Goal: Information Seeking & Learning: Learn about a topic

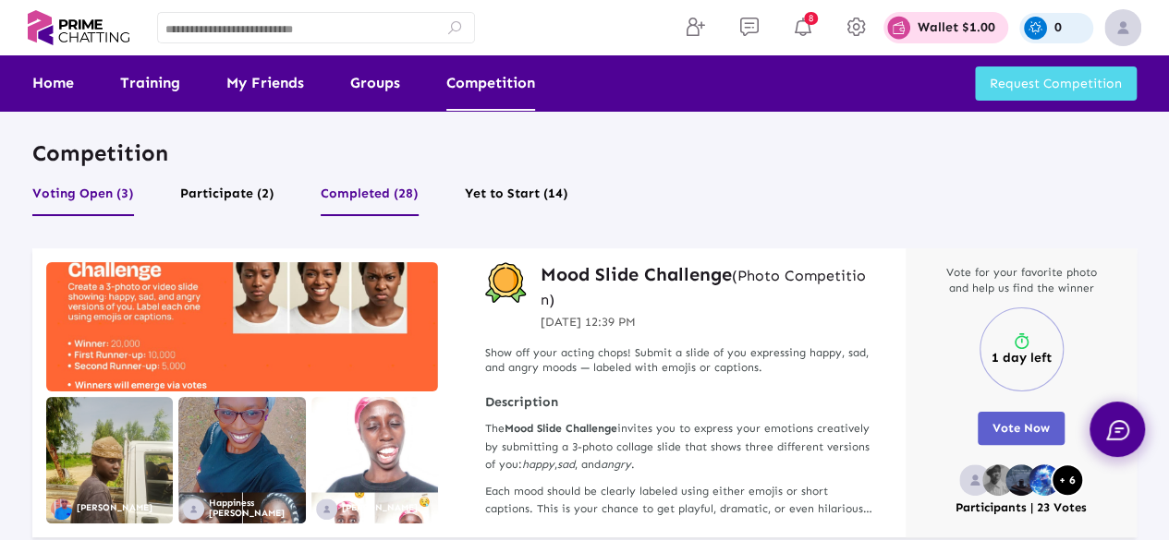
click at [381, 193] on button "Completed (28)" at bounding box center [370, 198] width 98 height 35
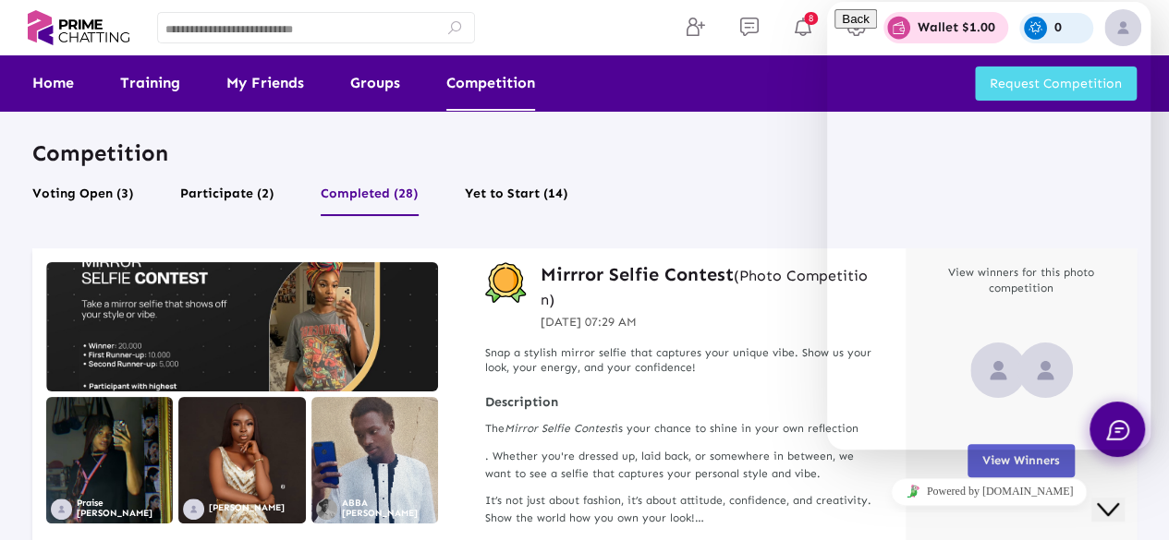
click at [1115, 503] on icon "Chat widget" at bounding box center [1108, 509] width 22 height 13
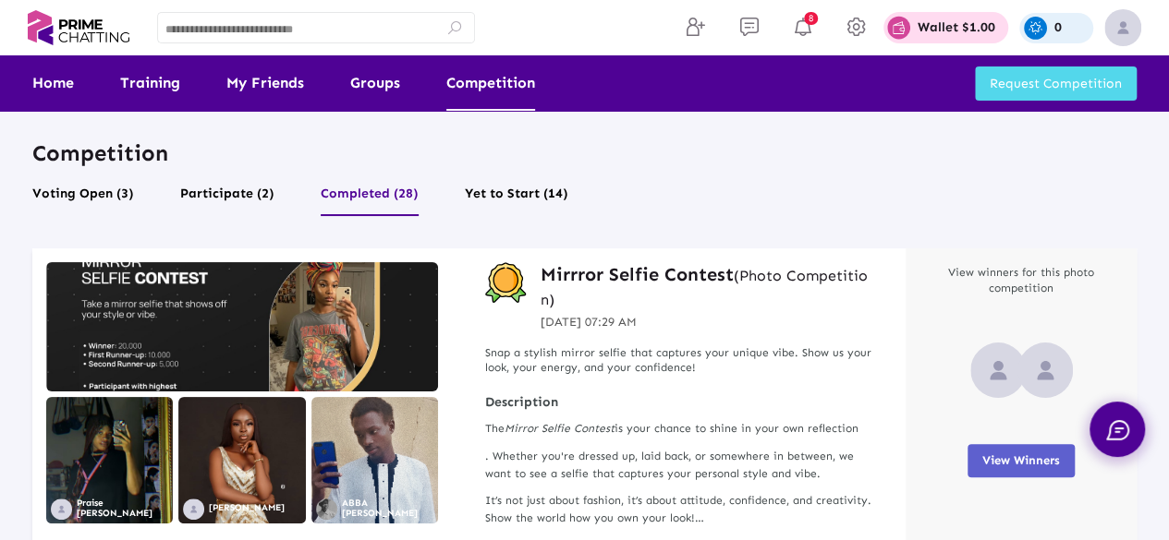
click at [690, 269] on h3 "Mirrror Selfie Contest (Photo Competition)" at bounding box center [708, 286] width 337 height 48
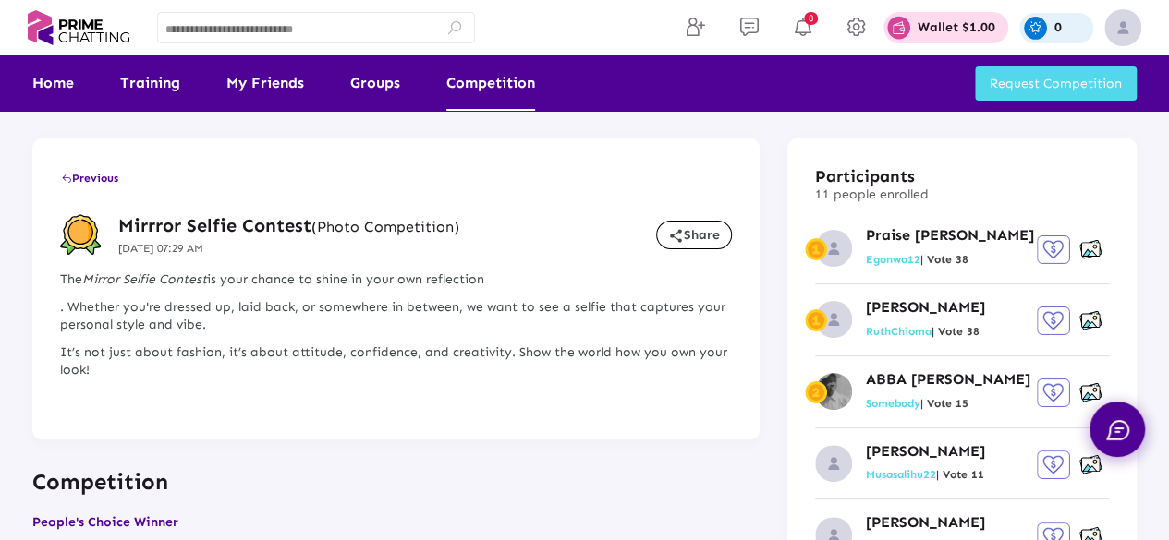
click at [498, 73] on link "Competition" at bounding box center [490, 82] width 89 height 55
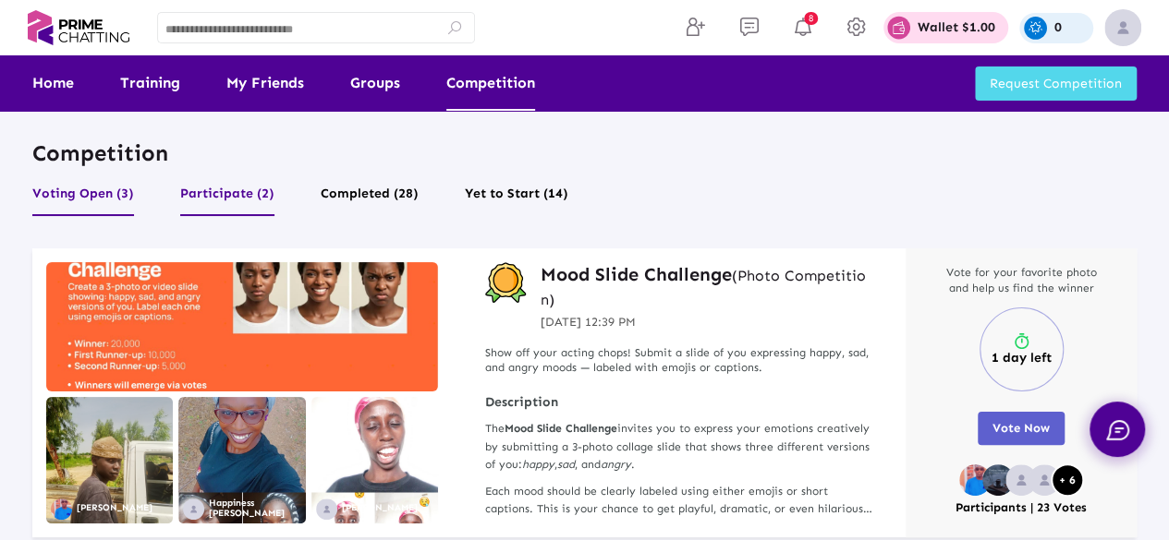
click at [226, 193] on button "Participate (2)" at bounding box center [227, 198] width 94 height 35
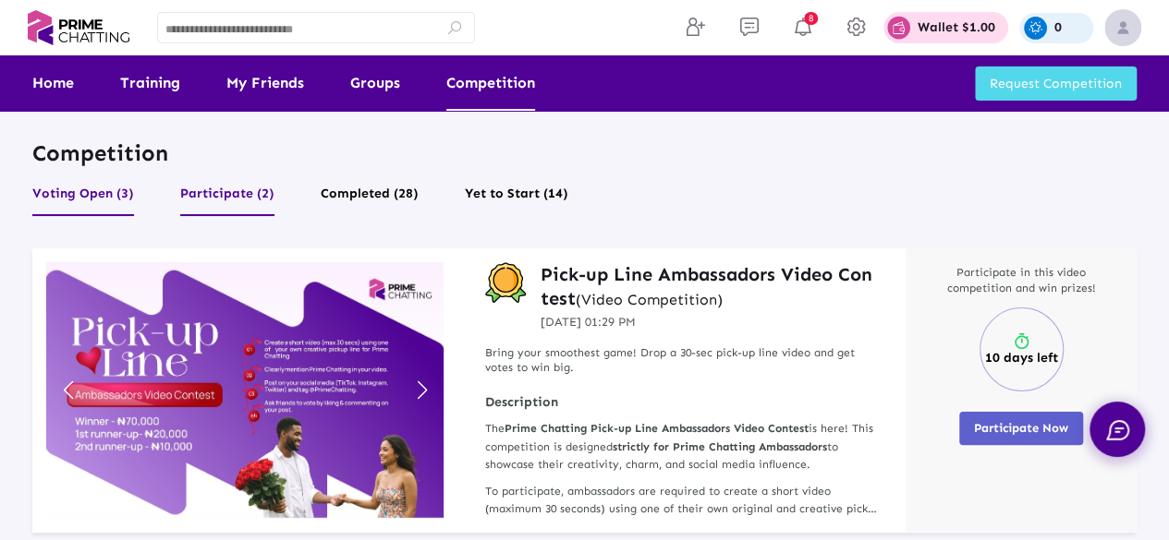
click at [86, 200] on button "Voting Open (3)" at bounding box center [83, 198] width 102 height 35
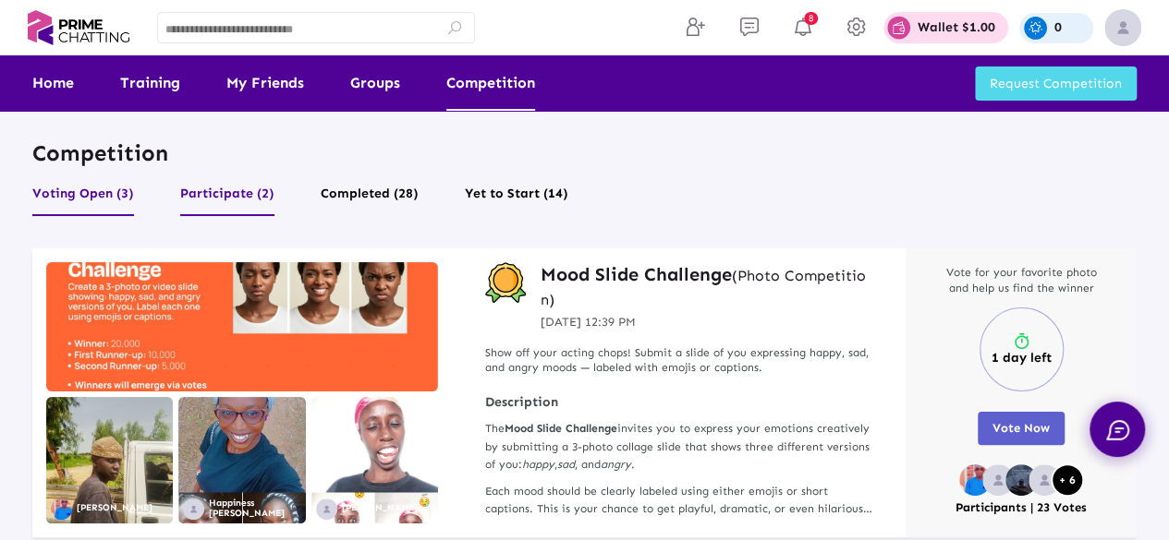
click at [230, 190] on button "Participate (2)" at bounding box center [227, 198] width 94 height 35
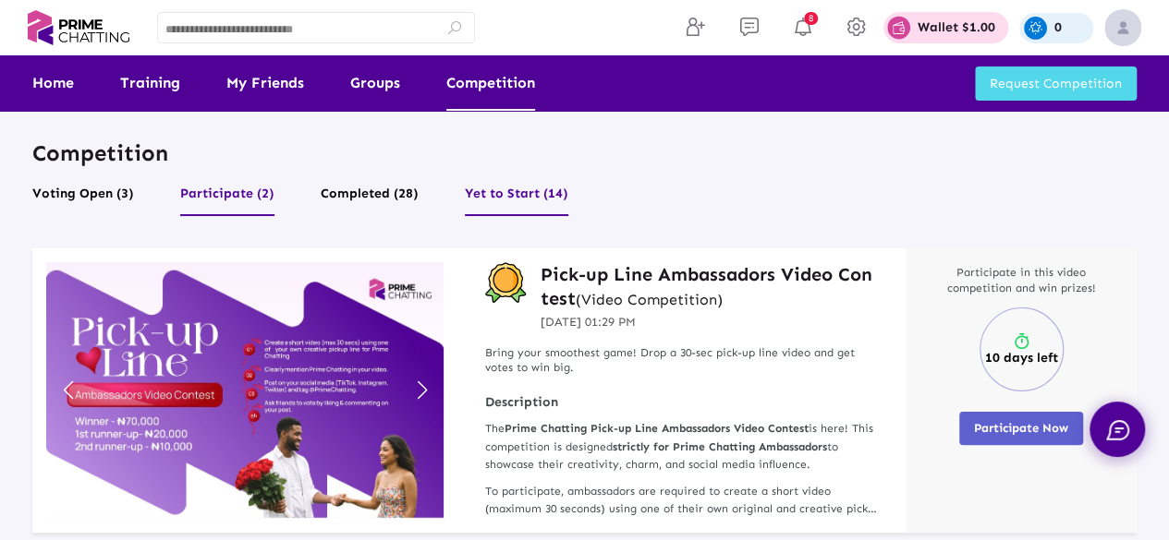
click at [513, 195] on button "Yet to Start (14)" at bounding box center [516, 198] width 103 height 35
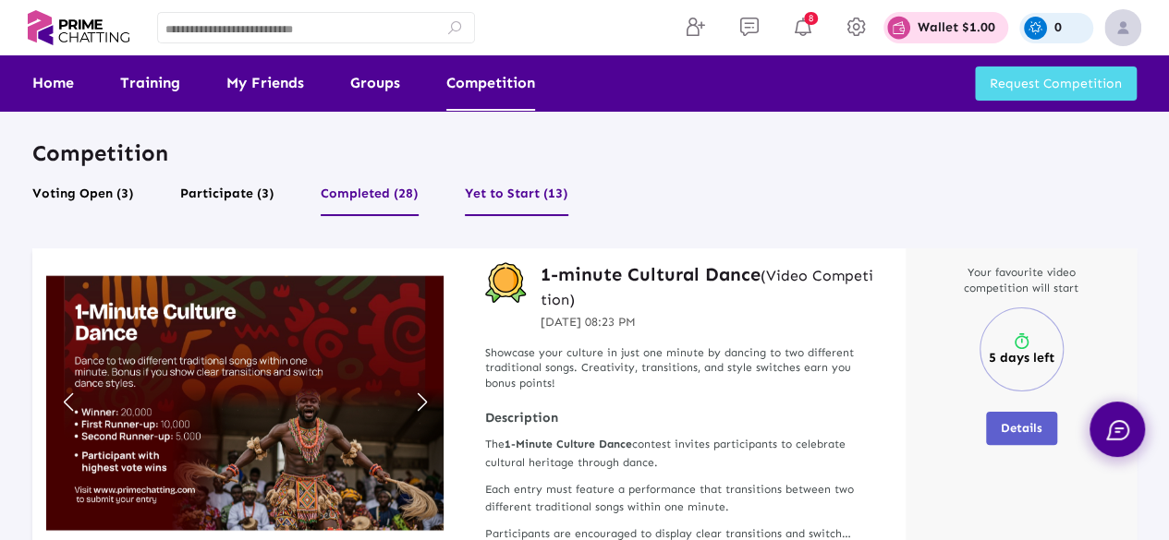
click at [370, 189] on button "Completed (28)" at bounding box center [370, 198] width 98 height 35
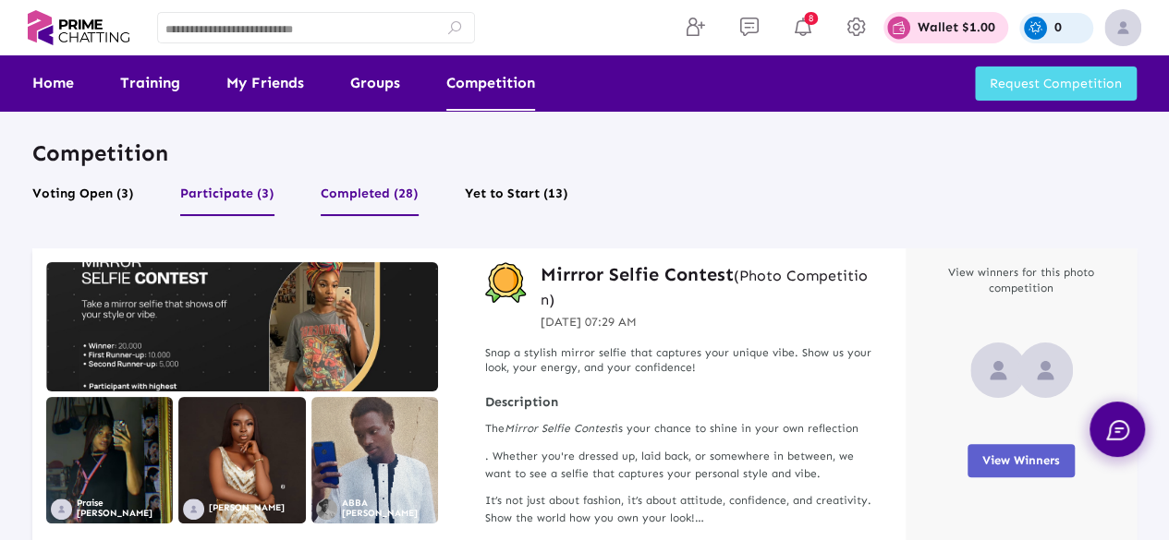
click at [249, 194] on button "Participate (3)" at bounding box center [227, 198] width 94 height 35
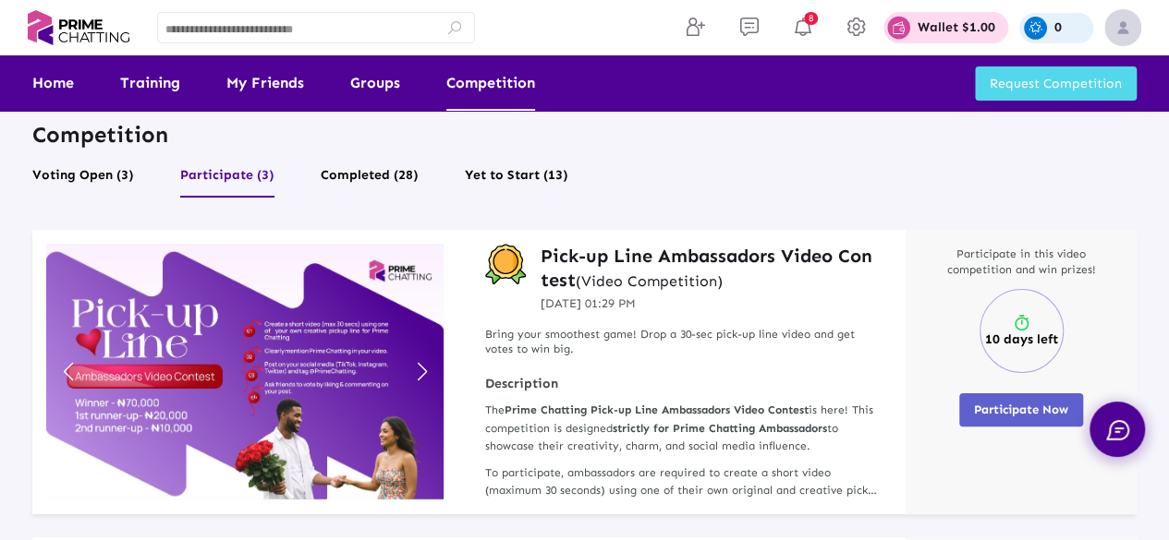
scroll to position [13, 0]
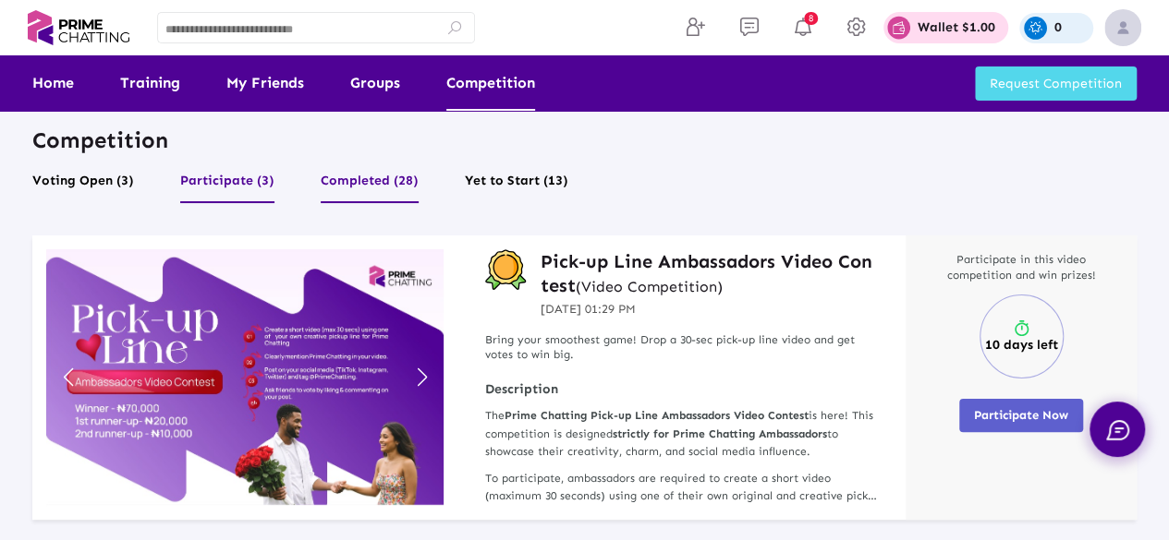
click at [377, 189] on button "Completed (28)" at bounding box center [370, 185] width 98 height 35
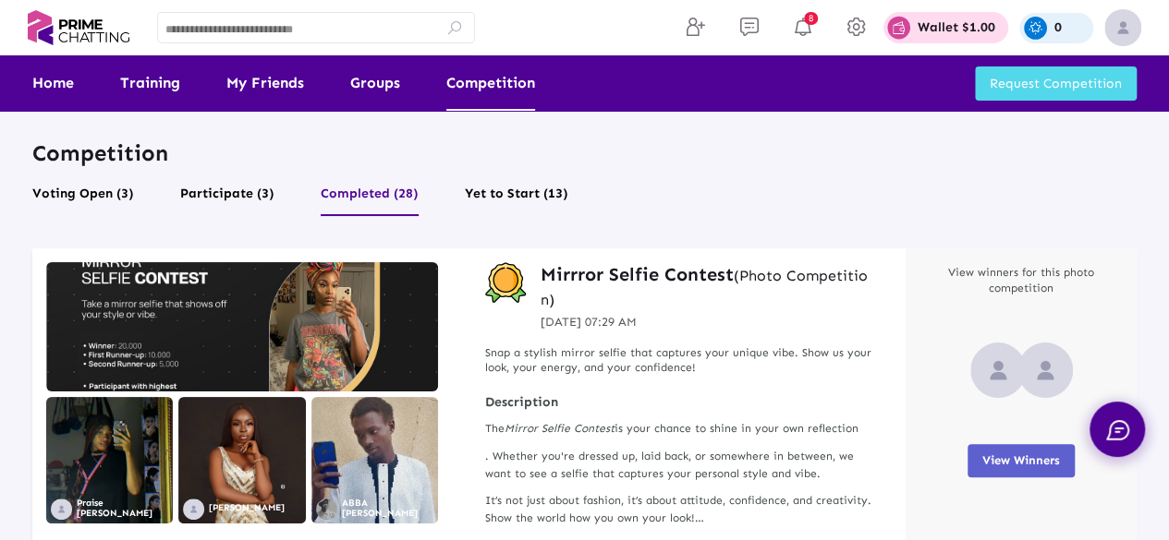
click at [605, 265] on h3 "Mirrror Selfie Contest (Photo Competition)" at bounding box center [708, 286] width 337 height 48
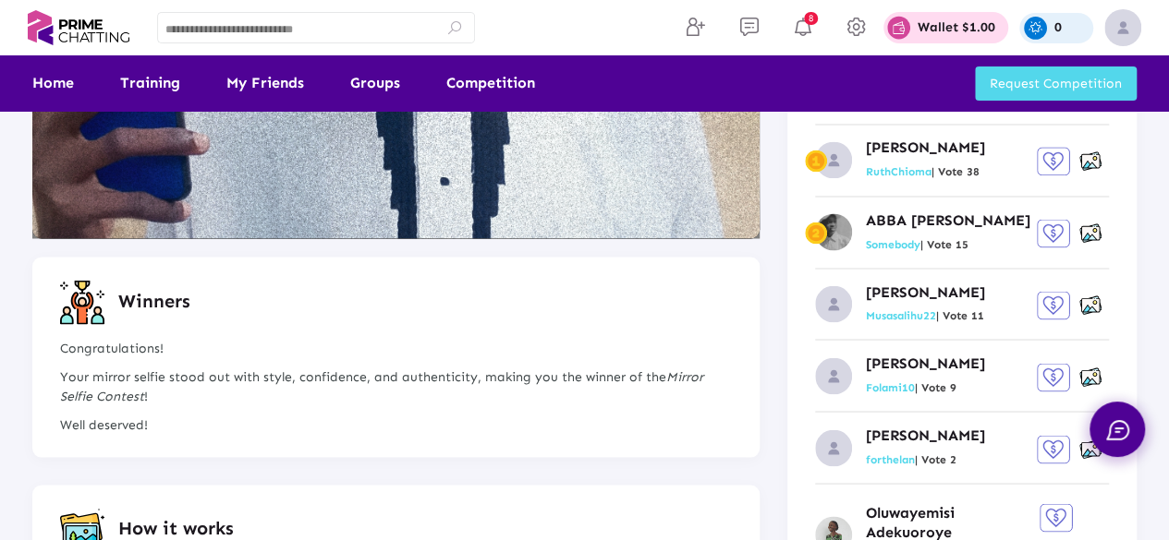
scroll to position [1536, 0]
